Goal: Transaction & Acquisition: Purchase product/service

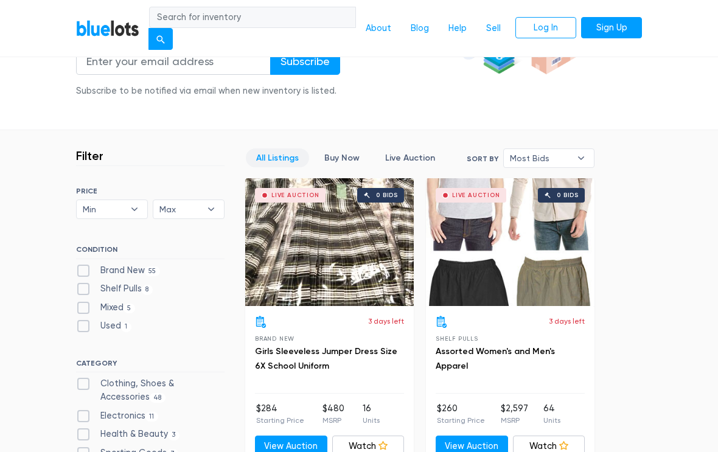
scroll to position [219, 0]
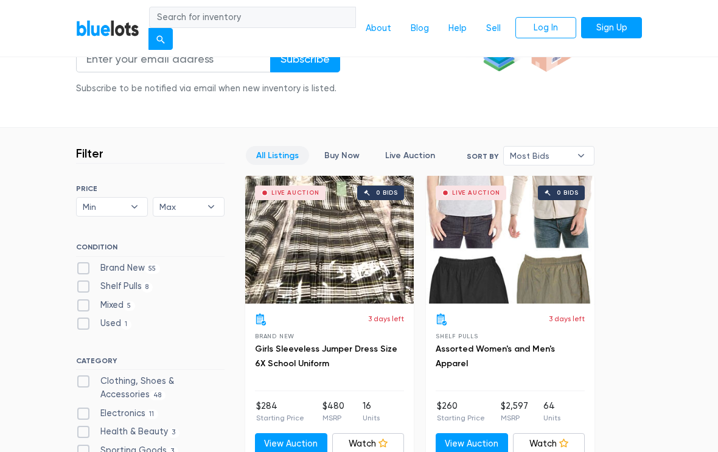
click at [86, 264] on label "Brand New 55" at bounding box center [118, 268] width 84 height 13
click at [84, 264] on New"] "Brand New 55" at bounding box center [80, 266] width 8 height 8
checkbox New"] "true"
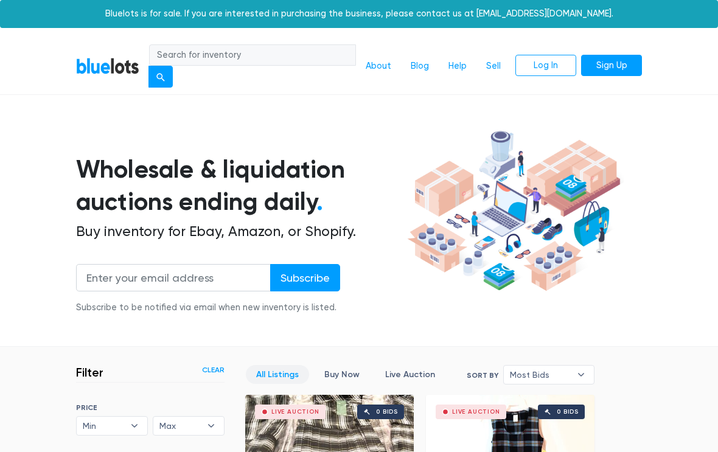
scroll to position [313, 0]
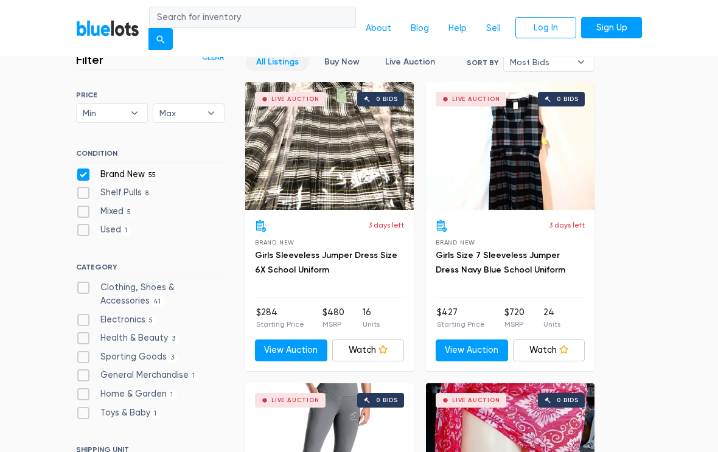
click at [88, 187] on label "Shelf Pulls 8" at bounding box center [114, 192] width 77 height 13
click at [84, 187] on Pulls"] "Shelf Pulls 8" at bounding box center [80, 190] width 8 height 8
checkbox Pulls"] "true"
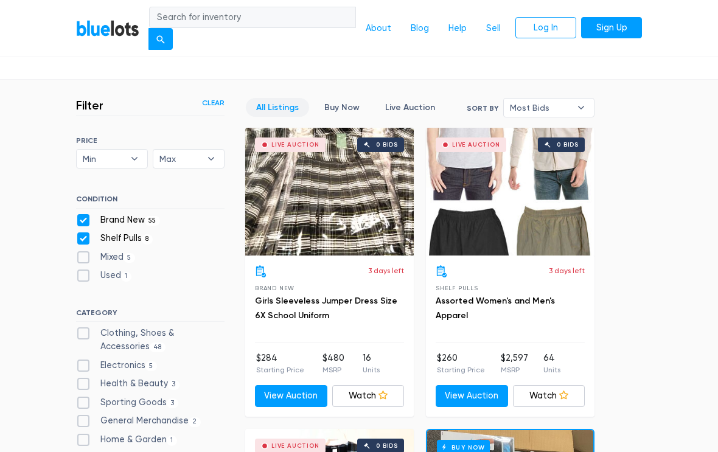
scroll to position [267, 0]
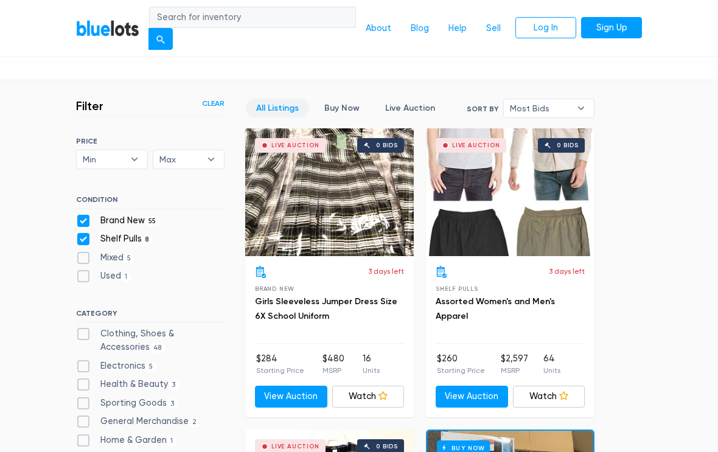
click at [419, 102] on link "Live Auction" at bounding box center [410, 108] width 71 height 19
